Goal: Information Seeking & Learning: Learn about a topic

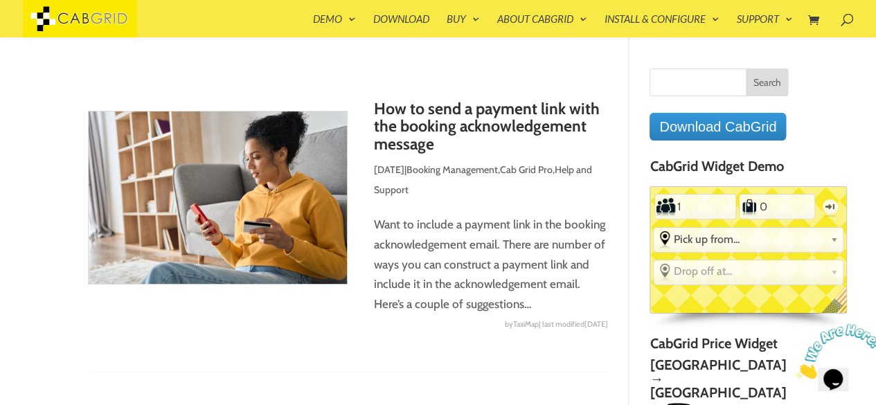
scroll to position [5, 0]
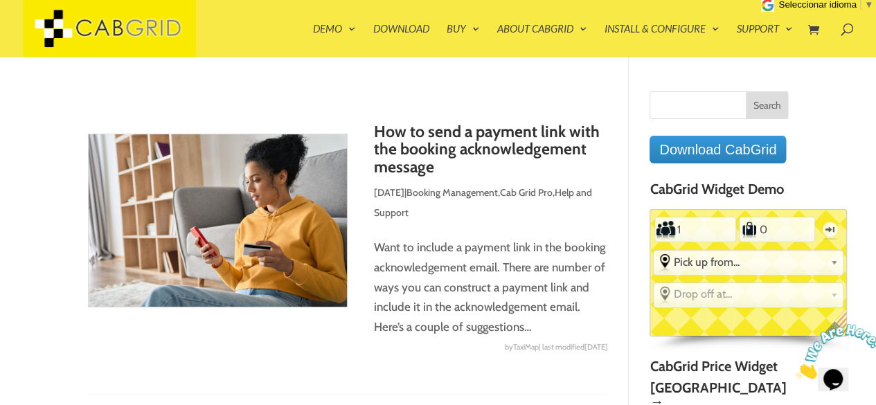
click at [734, 204] on div "CabGrid Widget Demo Standard PEAK ACCOUNT Passengers 1 Luggage 0 One-way From P…" at bounding box center [719, 258] width 138 height 155
click at [749, 194] on h4 "CabGrid Widget Demo" at bounding box center [719, 192] width 138 height 22
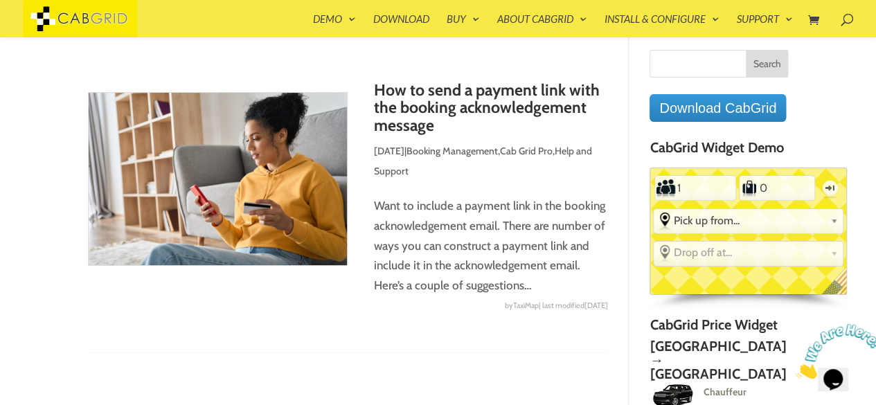
scroll to position [0, 0]
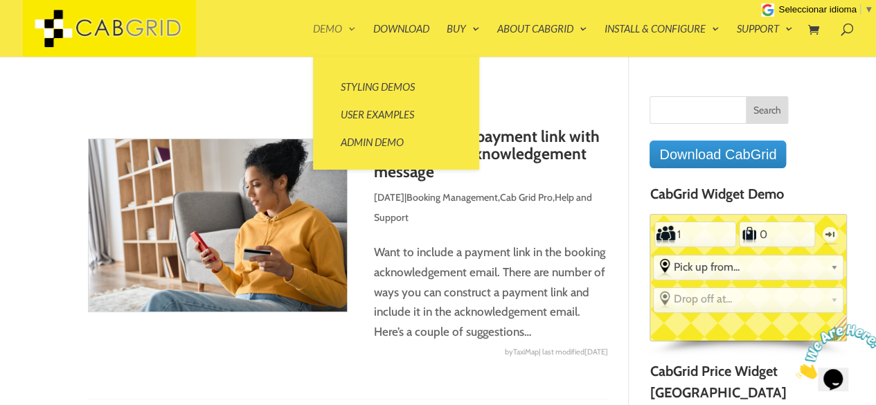
click at [333, 30] on link "Demo" at bounding box center [334, 40] width 43 height 33
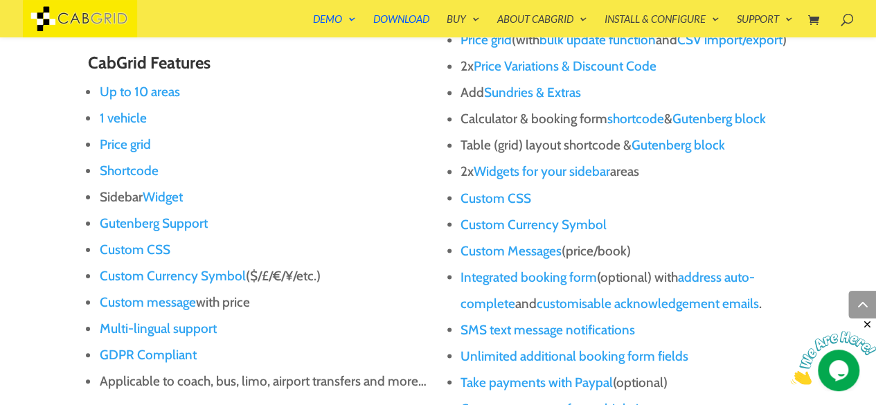
scroll to position [1133, 0]
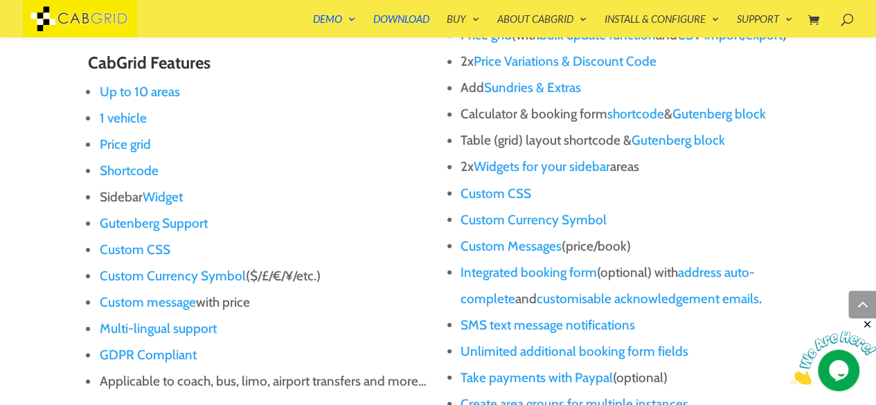
click at [163, 93] on link "Up to 10 areas" at bounding box center [139, 92] width 80 height 16
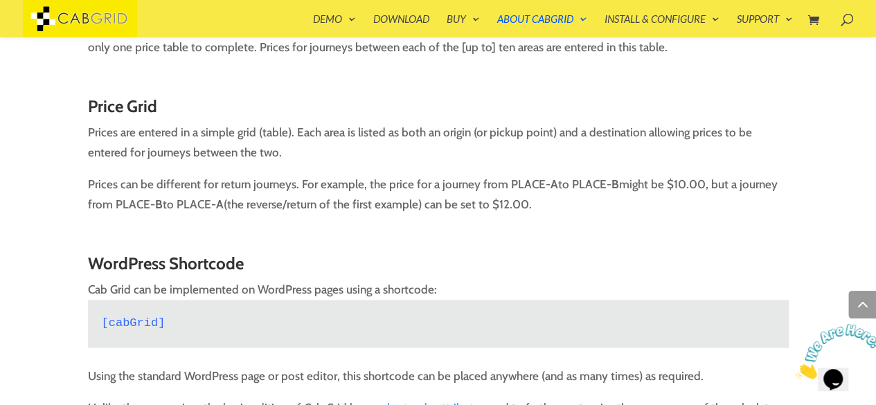
scroll to position [679, 0]
